Goal: Navigation & Orientation: Find specific page/section

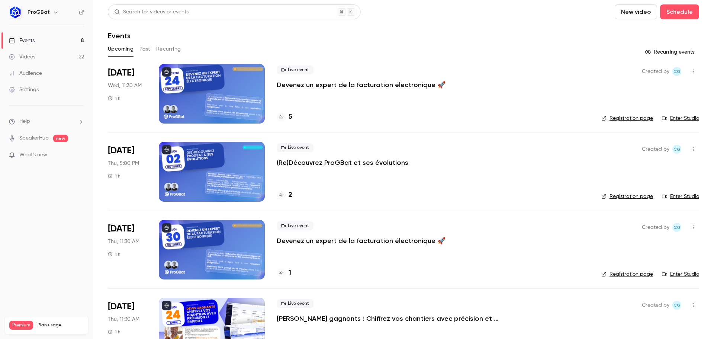
click at [311, 33] on div "Events" at bounding box center [403, 35] width 591 height 9
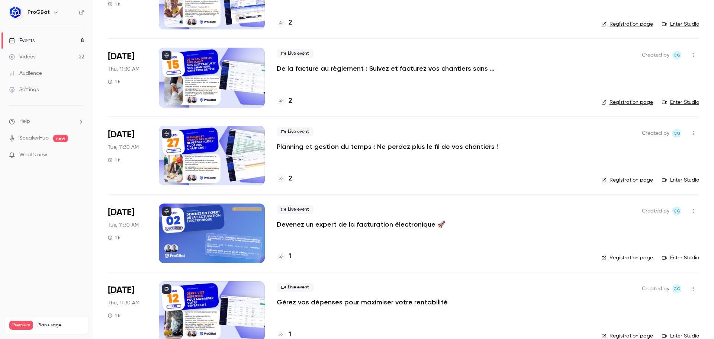
scroll to position [343, 0]
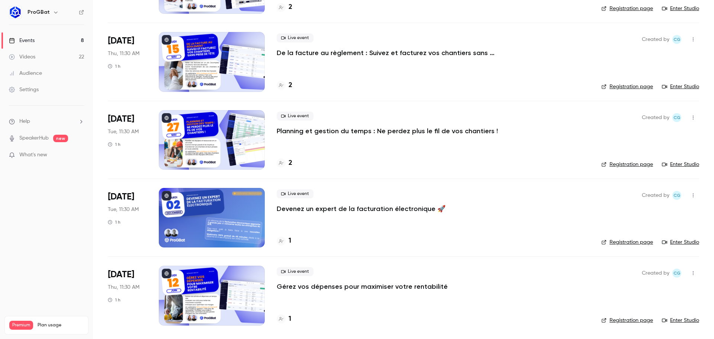
click at [177, 66] on div at bounding box center [212, 61] width 106 height 59
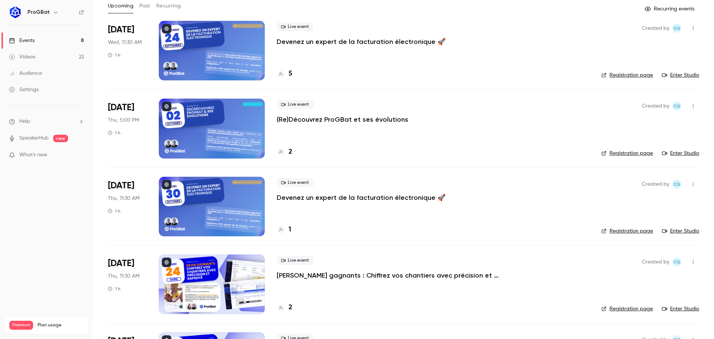
scroll to position [9, 0]
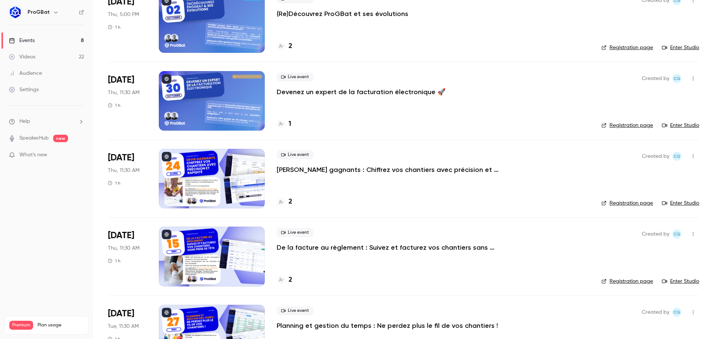
click at [27, 226] on nav "ProGBat Events 8 Videos 22 Audience Settings Help SpeakerHub new What's new Pre…" at bounding box center [46, 169] width 93 height 339
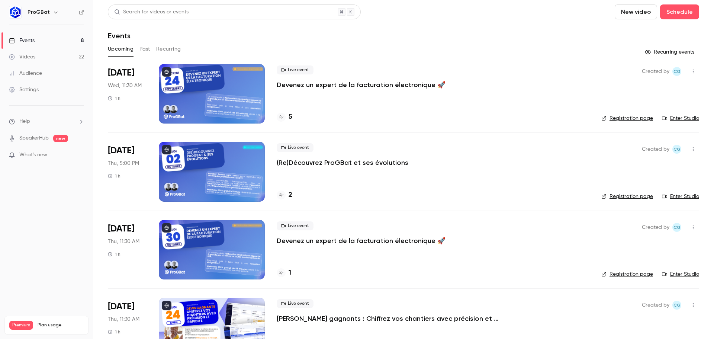
scroll to position [9, 0]
